Goal: Task Accomplishment & Management: Manage account settings

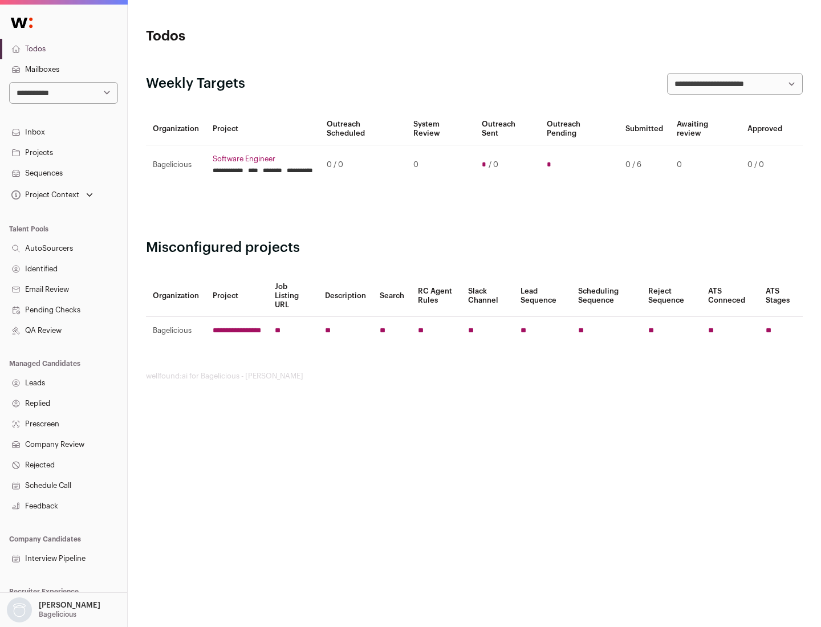
click at [63, 152] on link "Projects" at bounding box center [63, 153] width 127 height 21
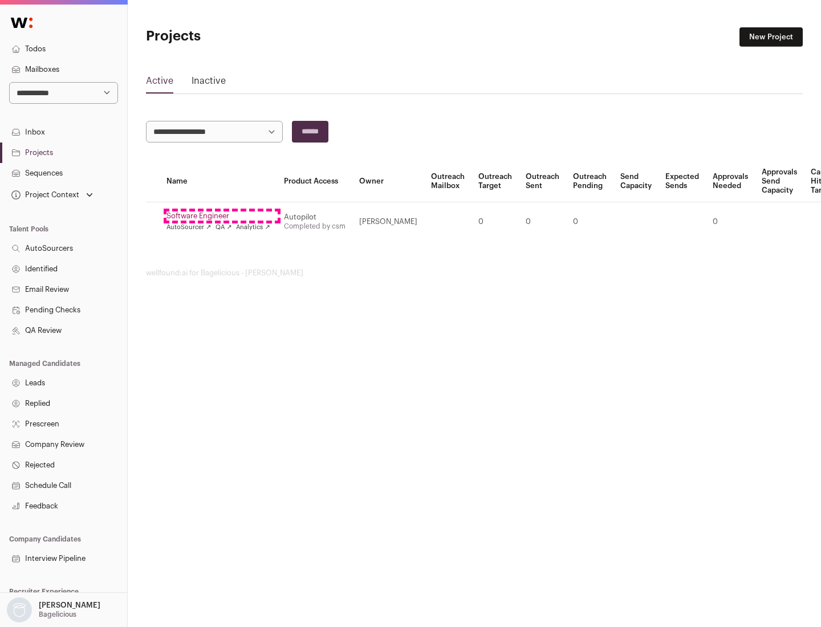
click at [222, 216] on link "Software Engineer" at bounding box center [218, 215] width 104 height 9
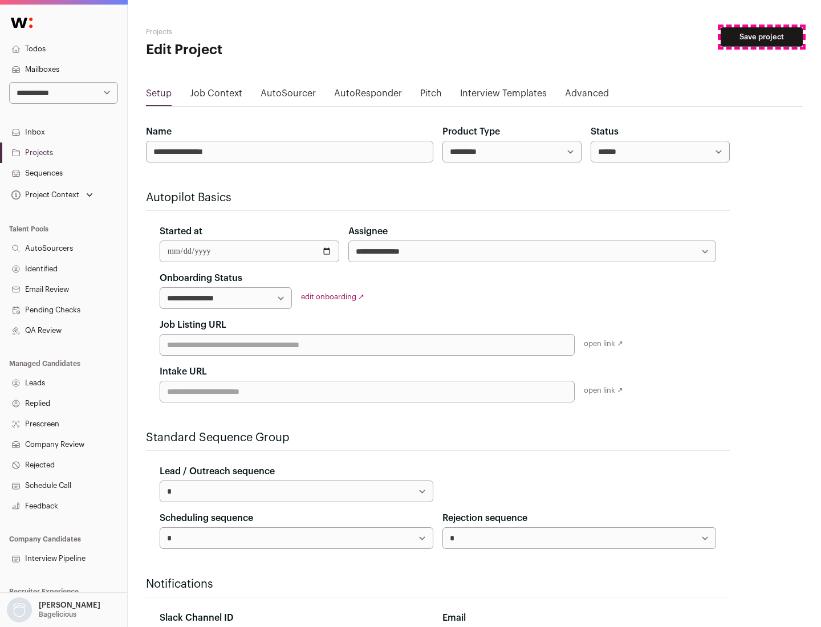
click at [762, 37] on button "Save project" at bounding box center [762, 36] width 82 height 19
